Goal: Find specific page/section: Find specific page/section

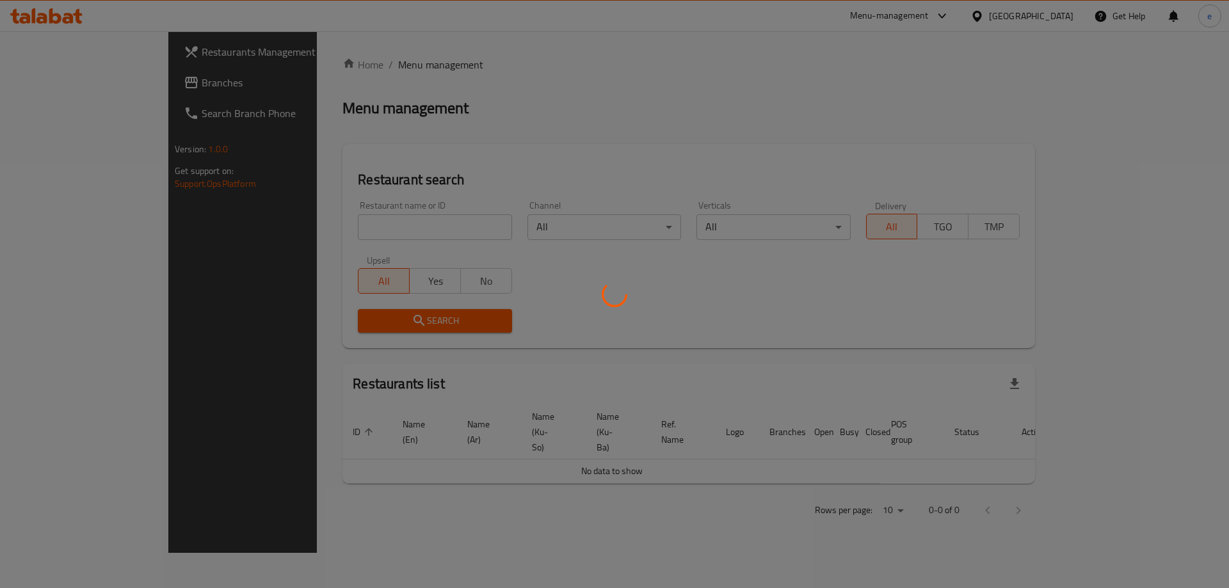
click at [45, 88] on div at bounding box center [614, 294] width 1229 height 588
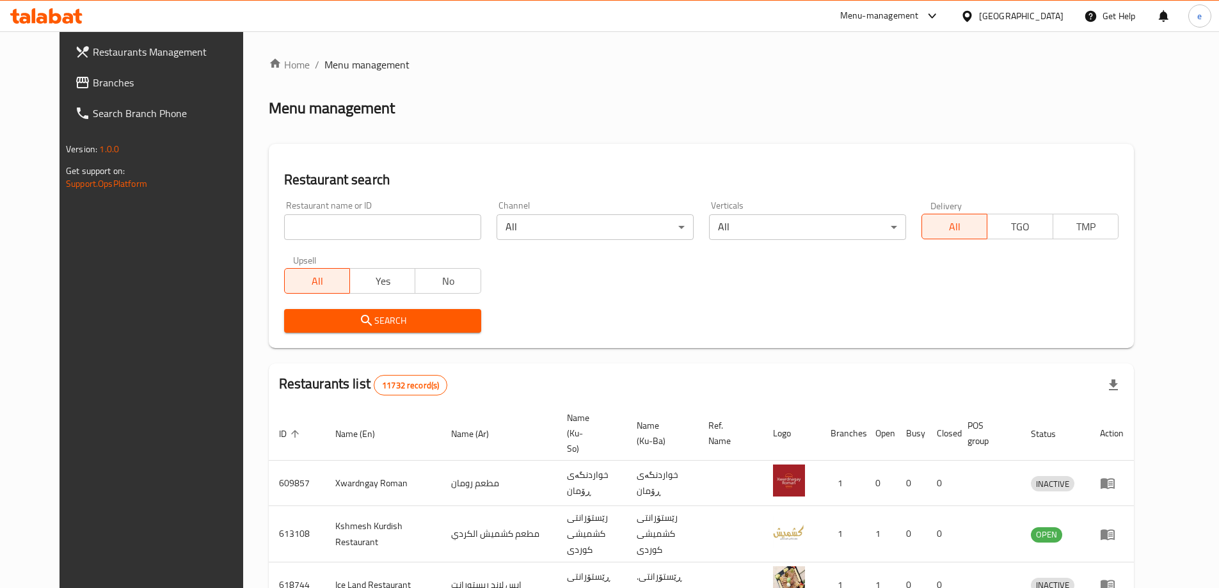
click at [93, 85] on span "Branches" at bounding box center [173, 82] width 160 height 15
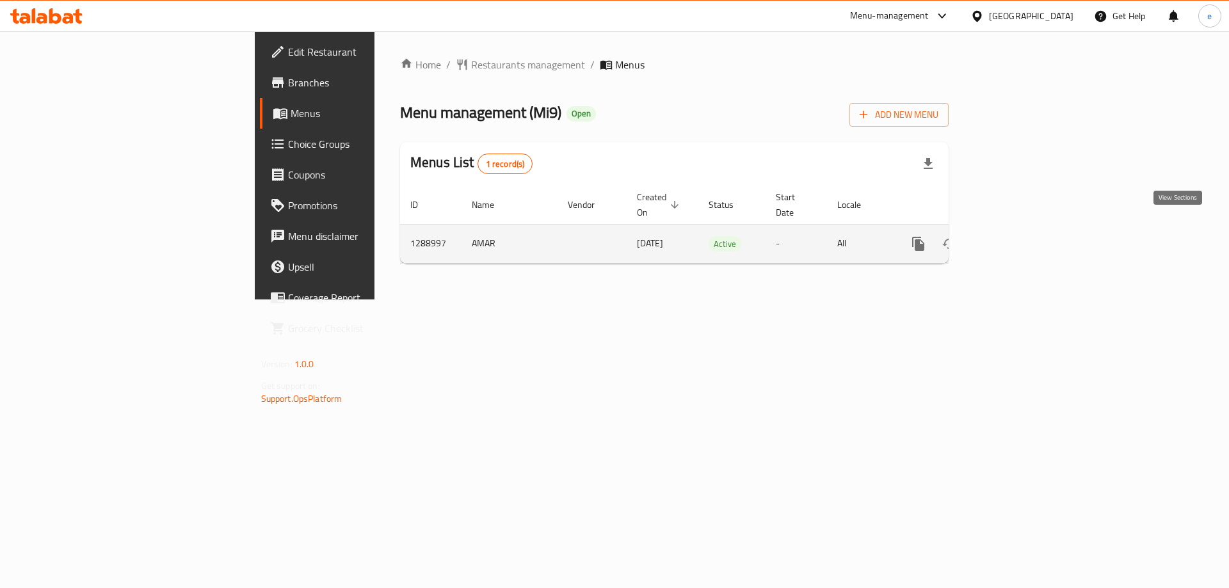
click at [1016, 238] on icon "enhanced table" at bounding box center [1011, 244] width 12 height 12
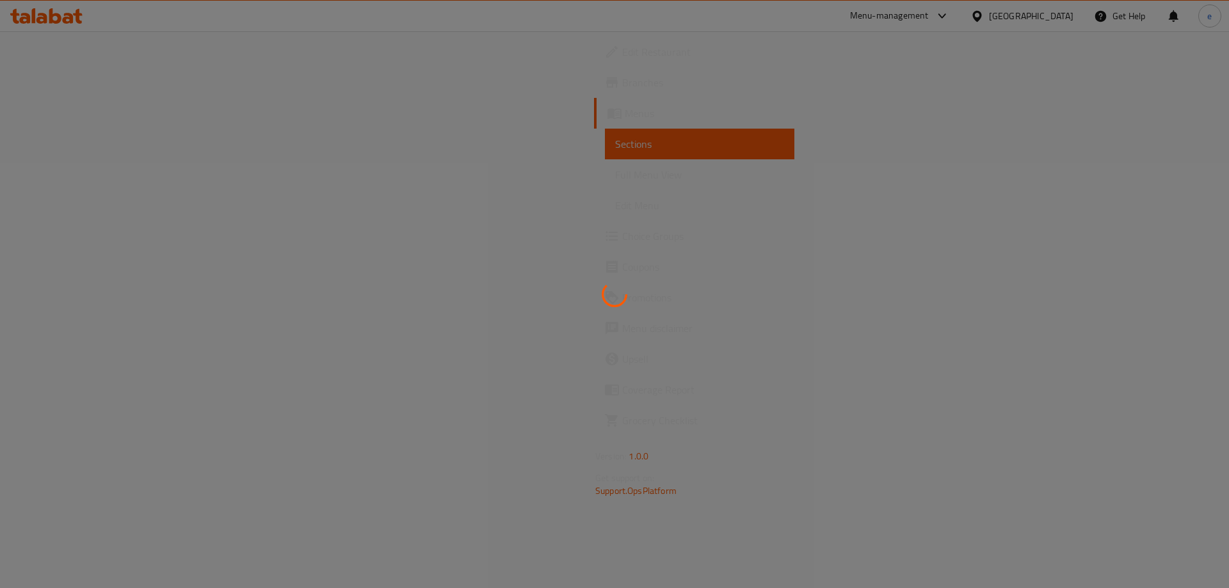
click at [36, 174] on div at bounding box center [614, 294] width 1229 height 588
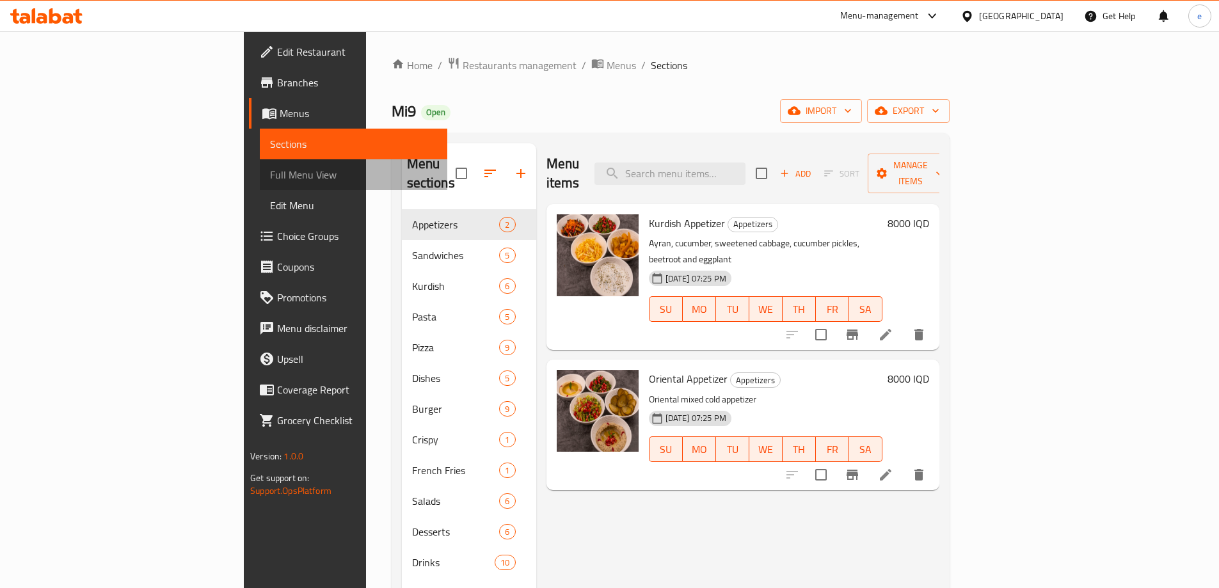
drag, startPoint x: 36, startPoint y: 174, endPoint x: 109, endPoint y: 169, distance: 72.5
click at [270, 173] on span "Full Menu View" at bounding box center [353, 174] width 167 height 15
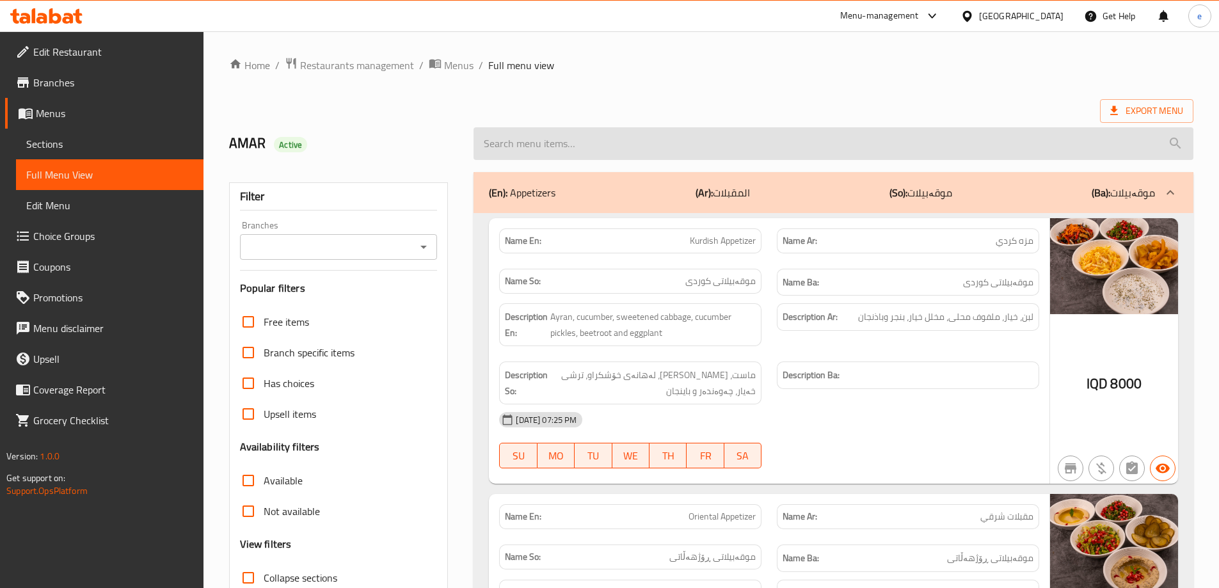
click at [740, 145] on input "search" at bounding box center [834, 143] width 720 height 33
paste input "Meat Shawarma"
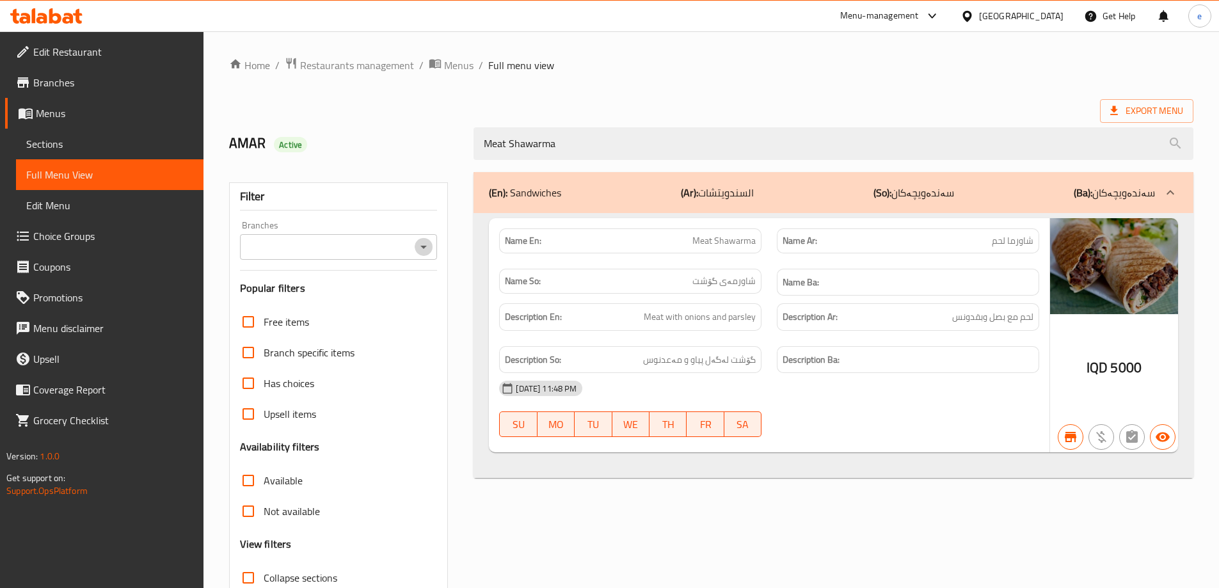
click at [423, 248] on icon "Open" at bounding box center [423, 246] width 15 height 15
type input "Meat Shawarma"
click at [344, 302] on li "Mi9, Nawroz" at bounding box center [338, 302] width 198 height 23
type input "Mi9, Nawroz"
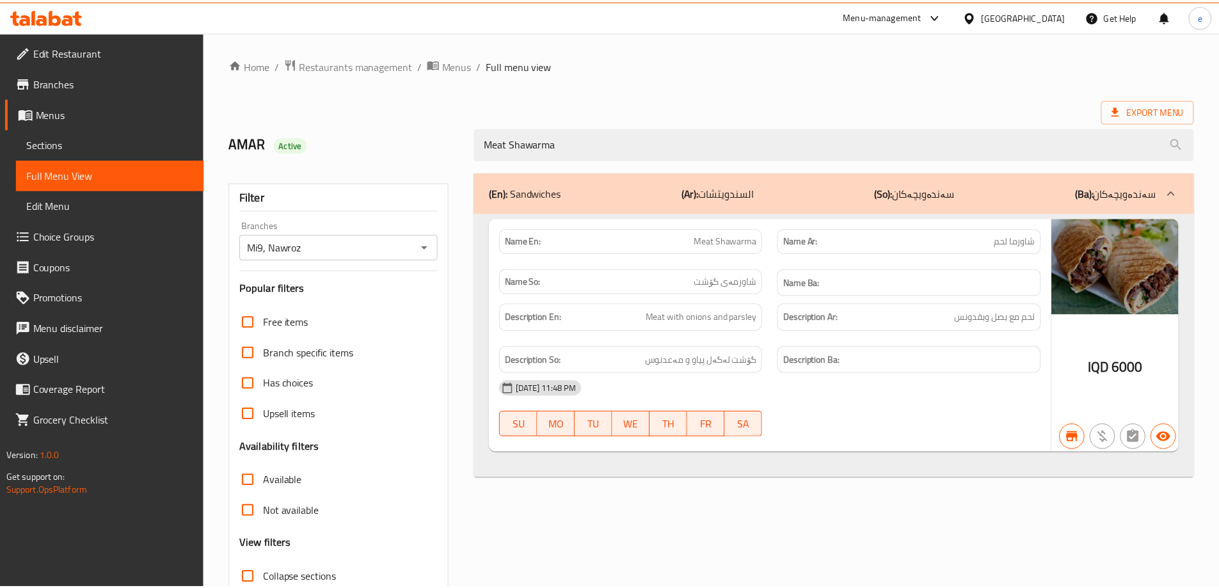
scroll to position [93, 0]
